Goal: Transaction & Acquisition: Purchase product/service

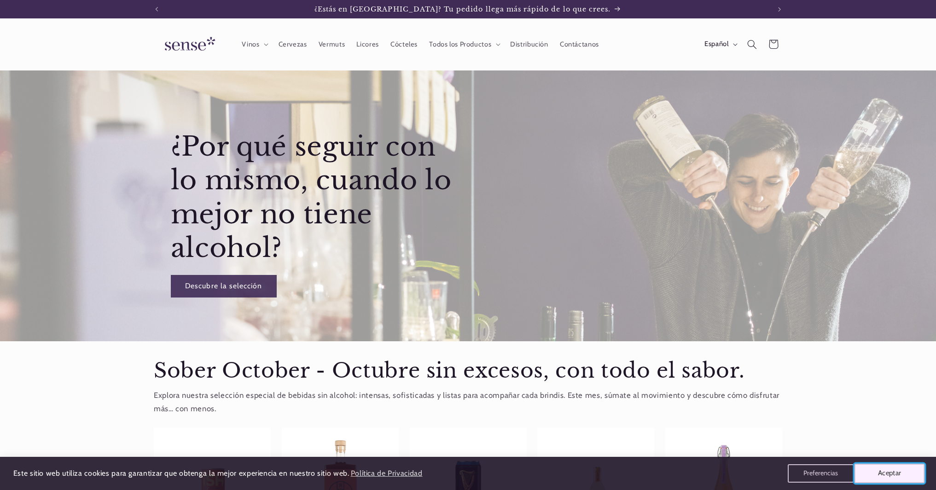
click at [900, 475] on button "Aceptar" at bounding box center [889, 472] width 70 height 19
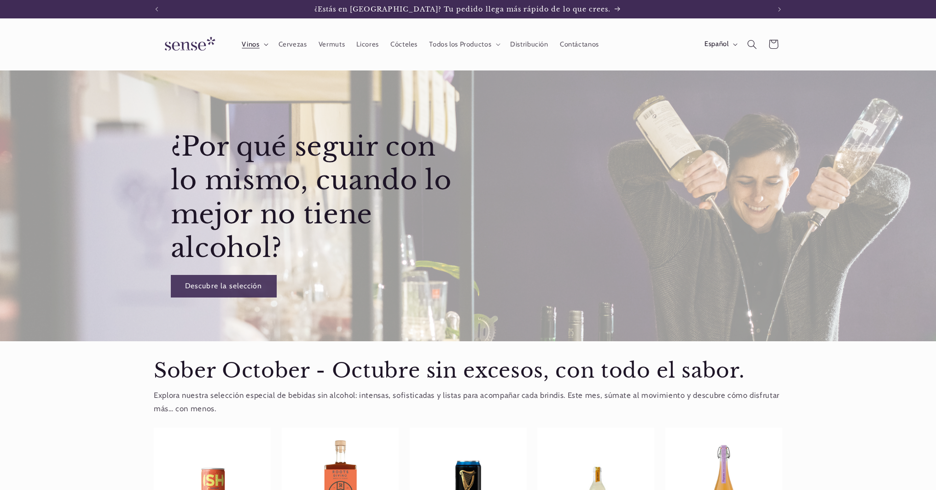
click at [254, 43] on span "Vinos" at bounding box center [250, 44] width 17 height 9
click at [749, 45] on icon "Búsqueda" at bounding box center [752, 44] width 10 height 10
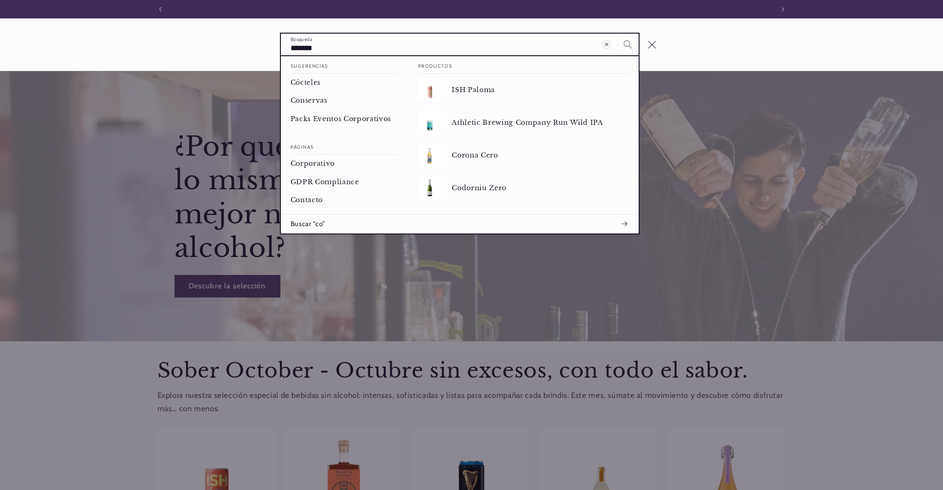
scroll to position [0, 613]
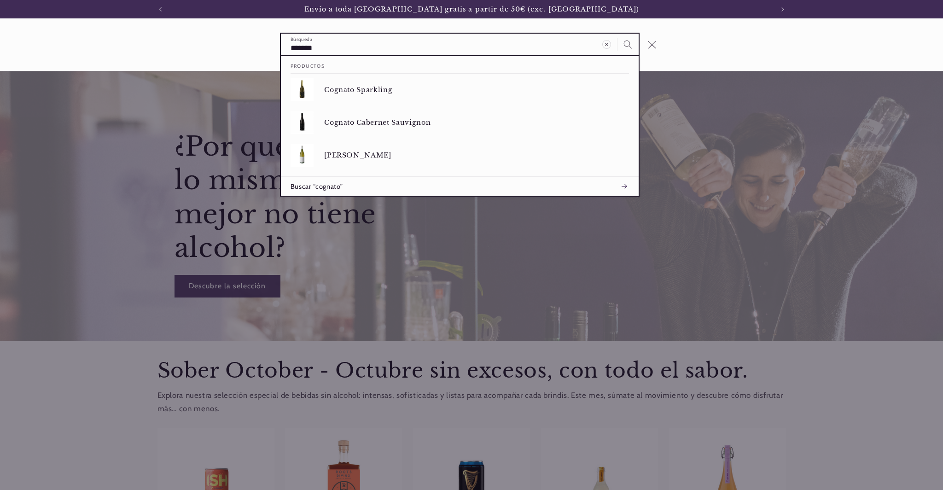
type input "*******"
click at [617, 34] on button "Búsqueda" at bounding box center [627, 44] width 21 height 21
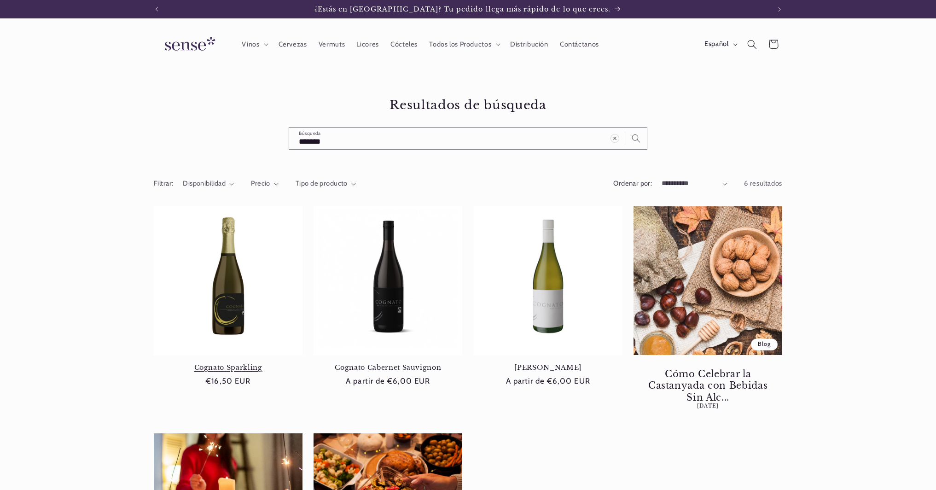
click at [220, 363] on link "Cognato Sparkling" at bounding box center [228, 367] width 149 height 8
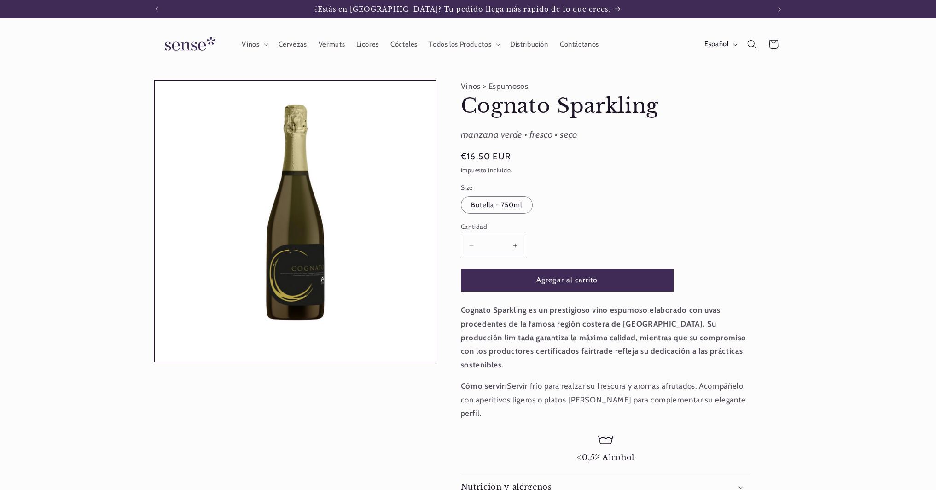
click at [514, 245] on button "Aumentar cantidad para Cognato Sparkling" at bounding box center [515, 245] width 21 height 23
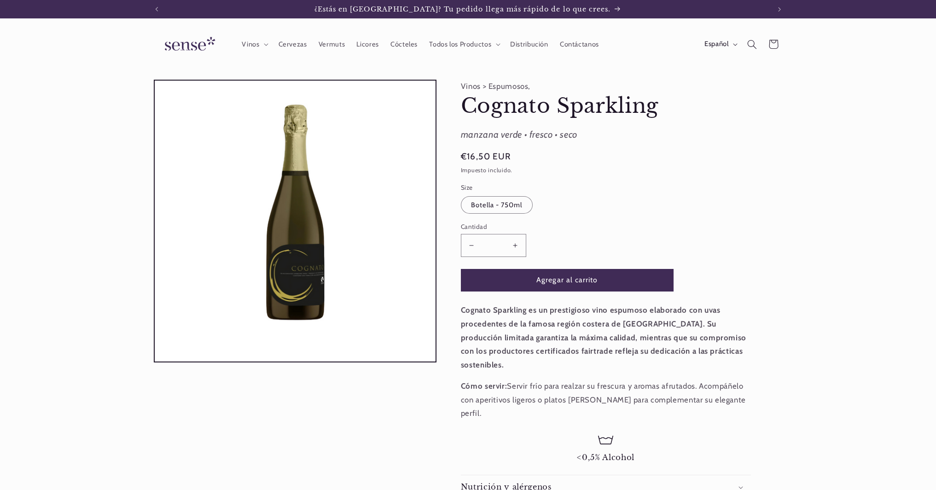
click at [514, 245] on button "Aumentar cantidad para Cognato Sparkling" at bounding box center [515, 245] width 21 height 23
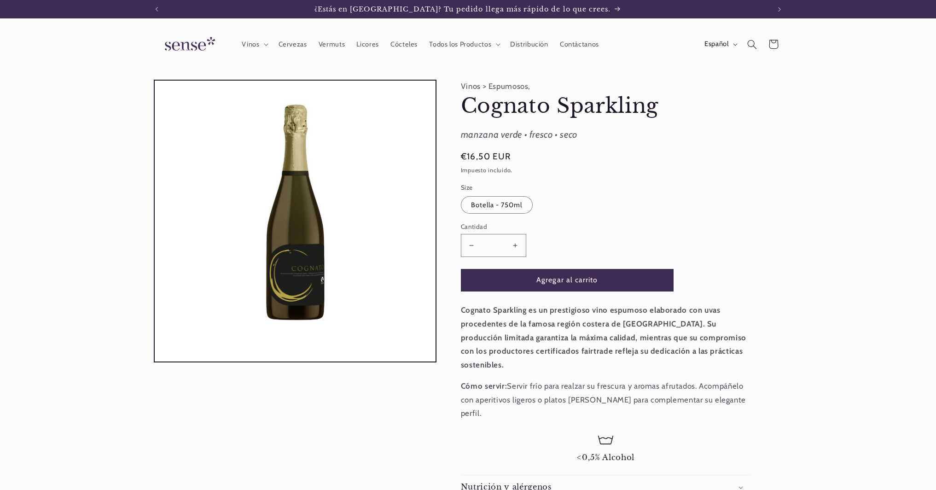
click at [514, 245] on button "Aumentar cantidad para Cognato Sparkling" at bounding box center [515, 245] width 21 height 23
click at [520, 280] on button "Agregar al carrito" at bounding box center [567, 280] width 213 height 23
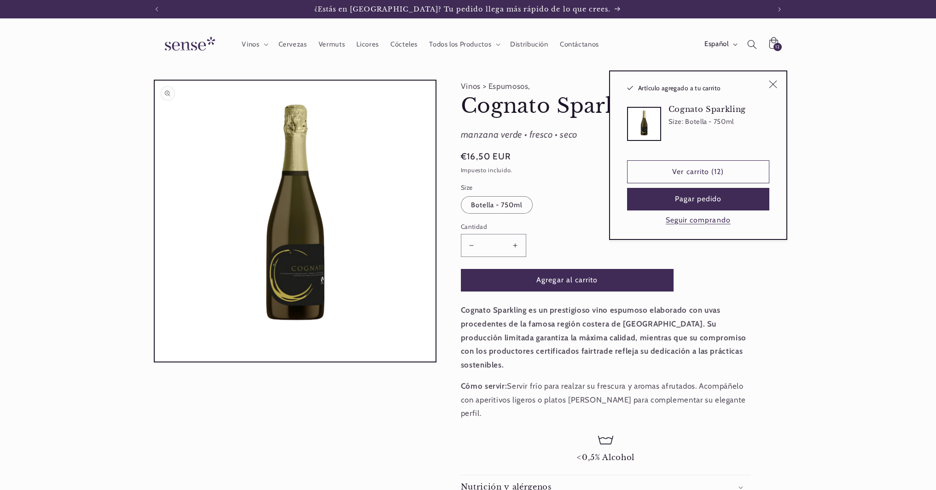
type input "*"
click at [678, 173] on link "Ver carrito (12)" at bounding box center [698, 171] width 142 height 23
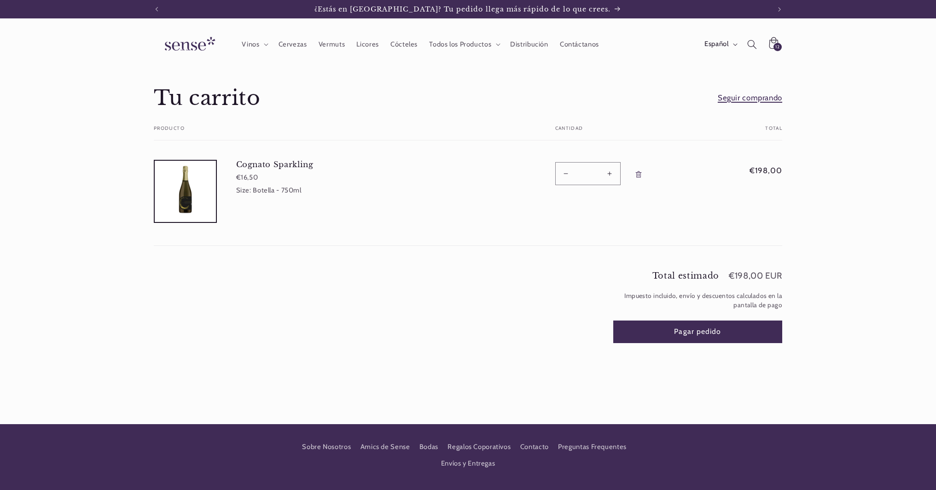
click at [752, 98] on link "Seguir comprando" at bounding box center [750, 98] width 64 height 14
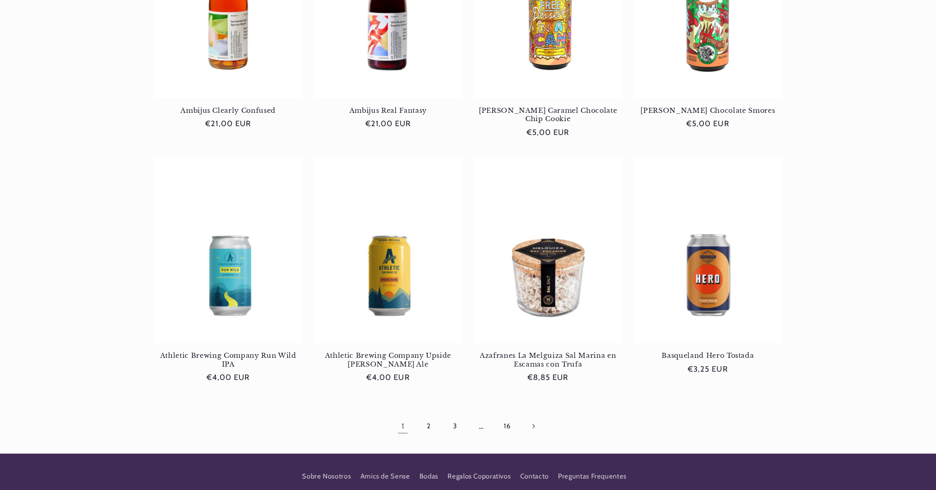
scroll to position [868, 0]
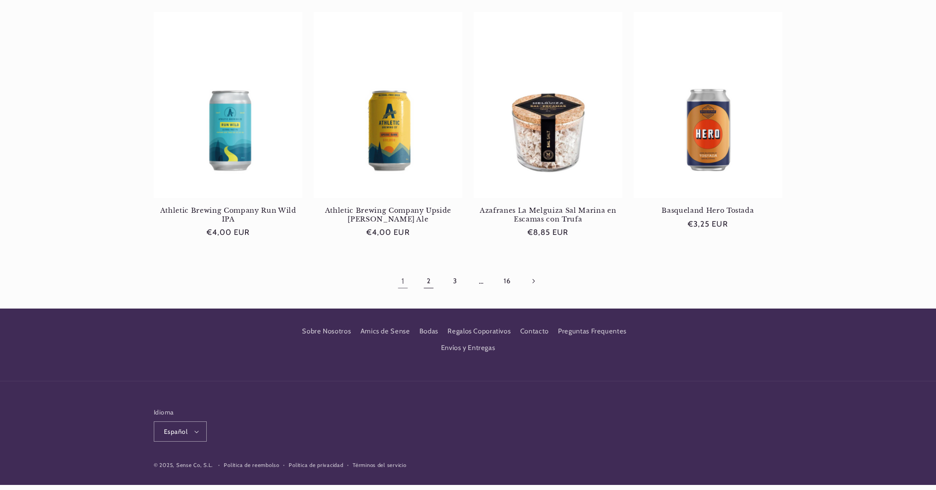
click at [426, 270] on link "2" at bounding box center [428, 280] width 21 height 21
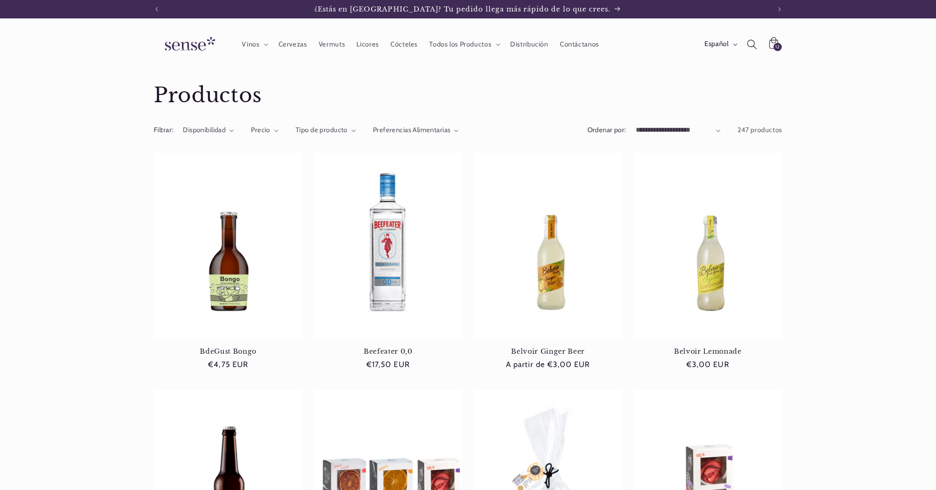
click at [750, 44] on icon "Búsqueda" at bounding box center [752, 44] width 10 height 10
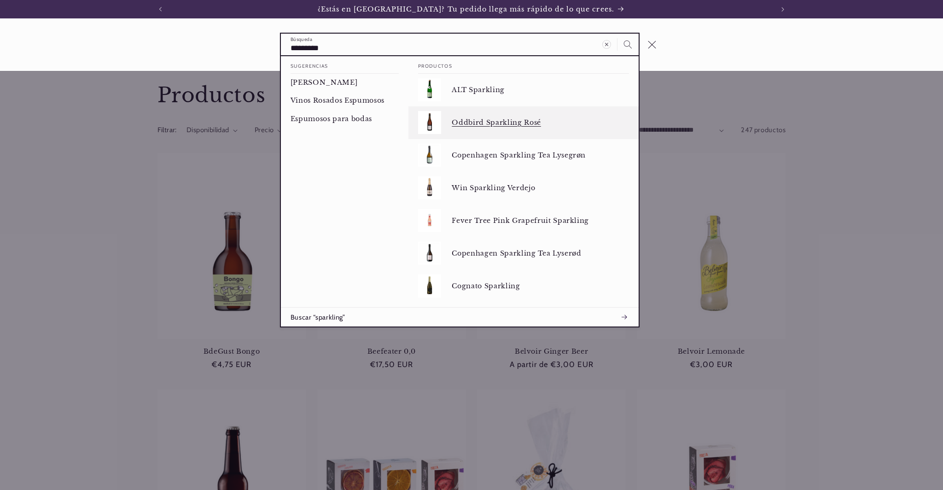
type input "*********"
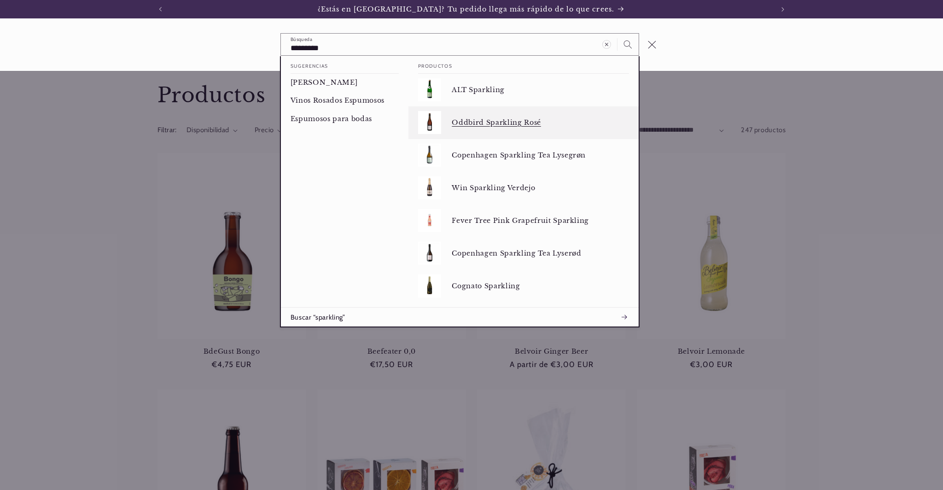
click at [493, 122] on p "Oddbird Sparkling Rosé" at bounding box center [540, 122] width 177 height 8
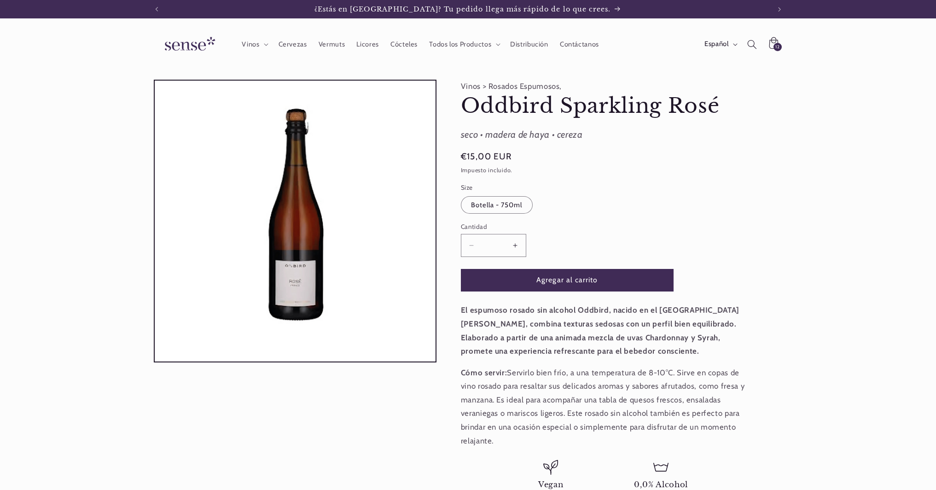
click at [515, 244] on button "Aumentar cantidad para Oddbird Sparkling [PERSON_NAME]" at bounding box center [515, 245] width 21 height 23
click at [516, 277] on button "Agregar al carrito" at bounding box center [567, 280] width 213 height 23
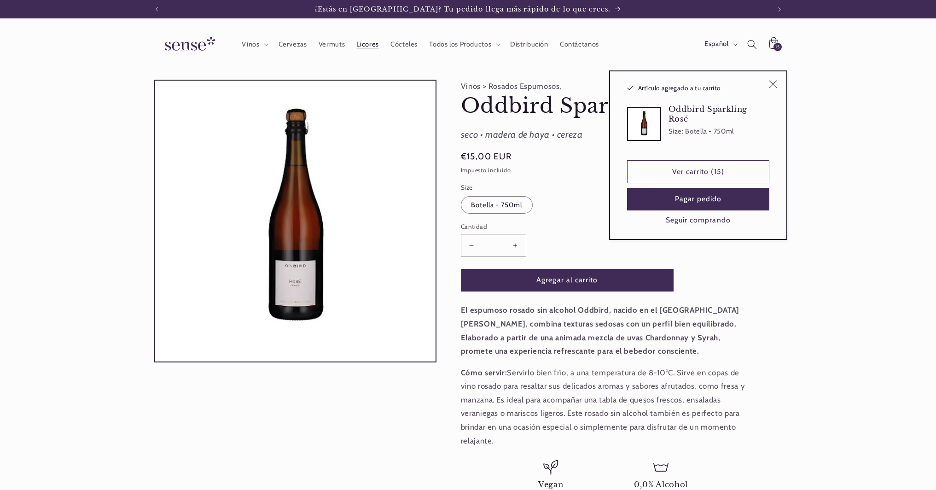
type input "*"
click at [686, 170] on link "Ver carrito (15)" at bounding box center [698, 171] width 142 height 23
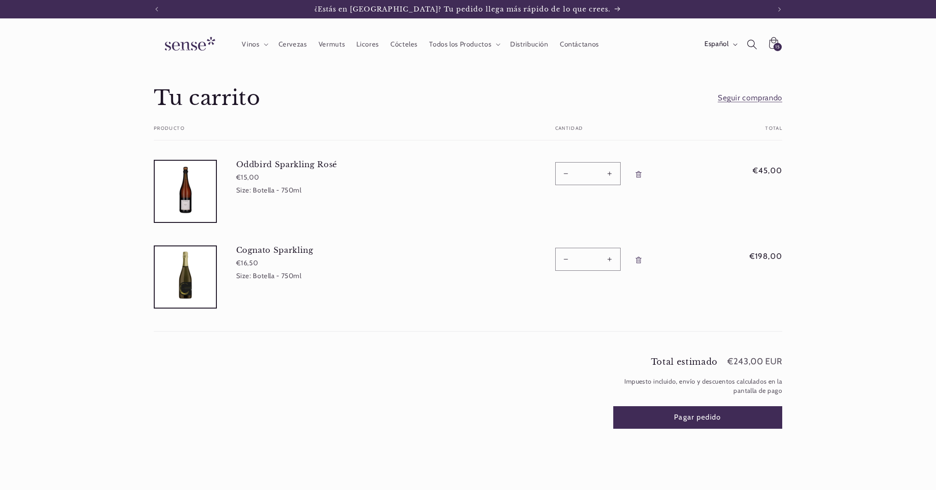
click at [747, 43] on icon "Búsqueda" at bounding box center [752, 44] width 10 height 10
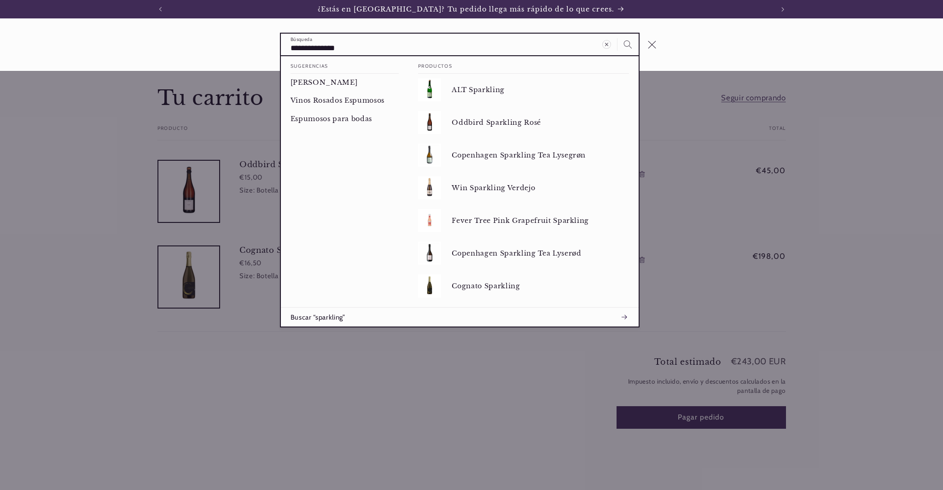
type input "**********"
click at [617, 34] on button "Búsqueda" at bounding box center [627, 44] width 21 height 21
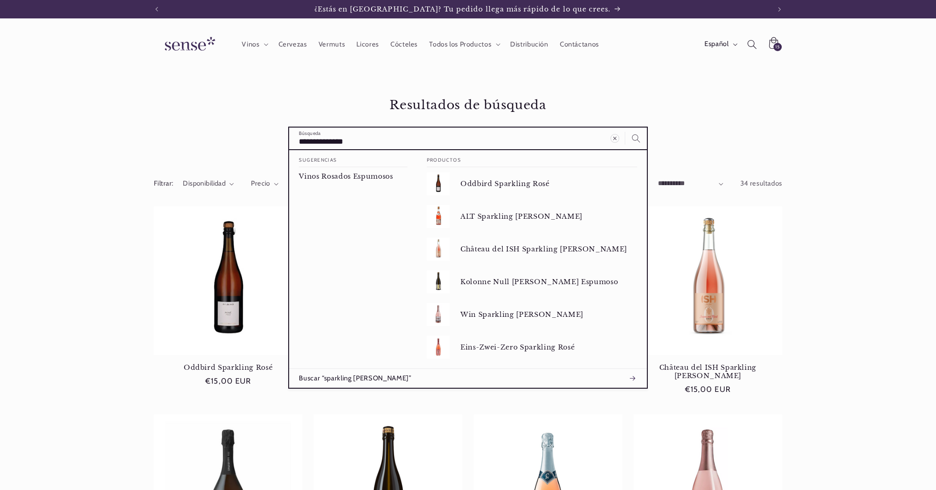
drag, startPoint x: 388, startPoint y: 143, endPoint x: 228, endPoint y: 136, distance: 159.9
click at [228, 136] on div "**********" at bounding box center [468, 123] width 677 height 53
type input "*"
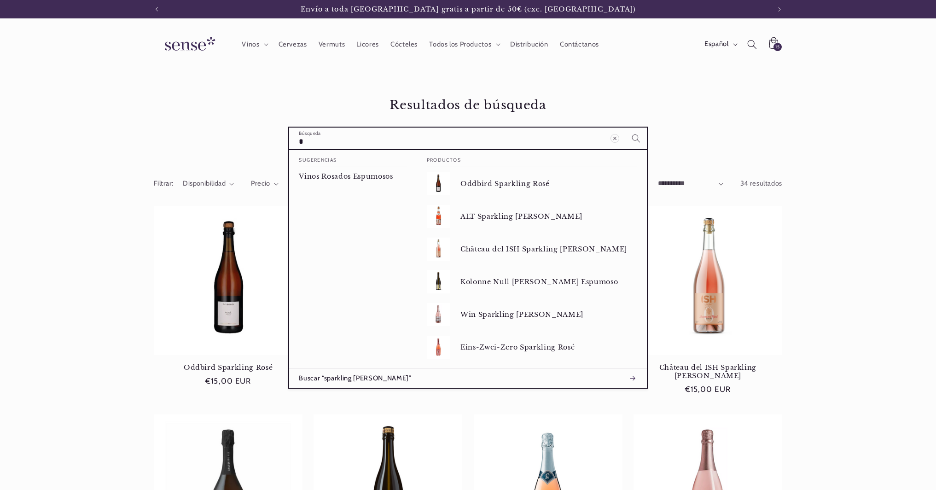
type input "**"
type input "***"
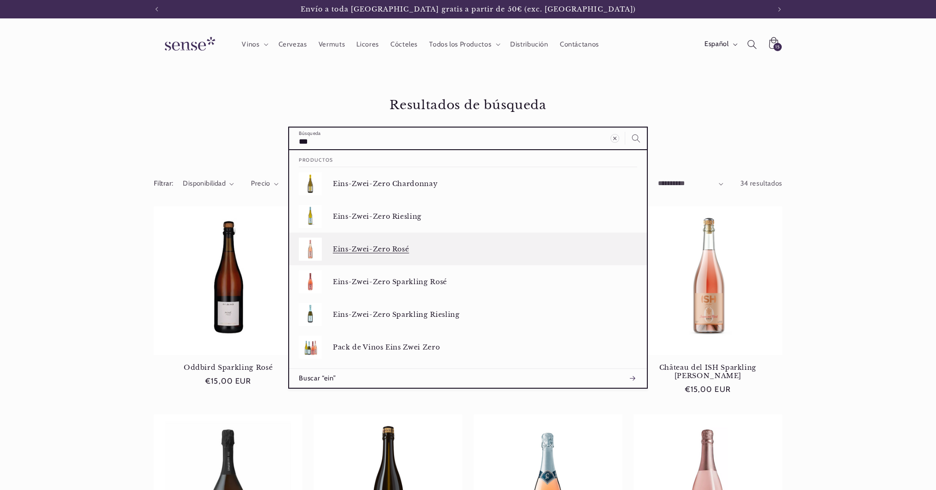
type input "***"
click at [367, 241] on div "Eins-Zwei-Zero Rosé" at bounding box center [485, 248] width 304 height 23
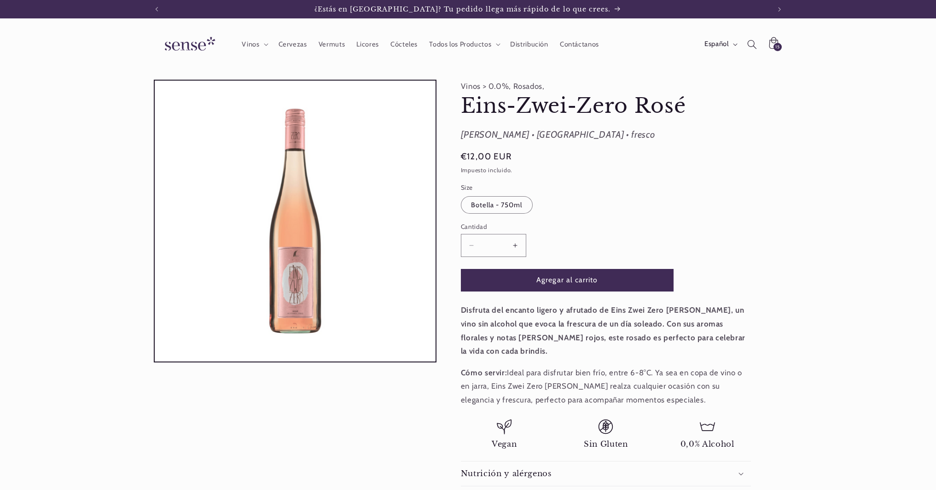
click at [515, 245] on button "Aumentar cantidad para Eins-Zwei-Zero [PERSON_NAME]" at bounding box center [515, 245] width 21 height 23
click at [515, 244] on button "Aumentar cantidad para Eins-Zwei-Zero [PERSON_NAME]" at bounding box center [515, 245] width 21 height 23
click at [527, 284] on button "Agregar al carrito" at bounding box center [567, 280] width 213 height 23
type input "*"
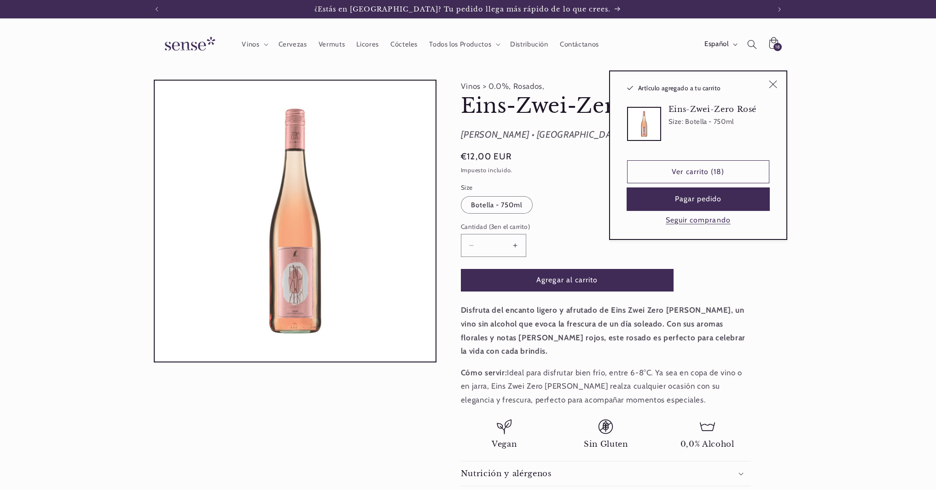
click at [679, 200] on button "Pagar pedido" at bounding box center [698, 199] width 142 height 23
